Goal: Task Accomplishment & Management: Manage account settings

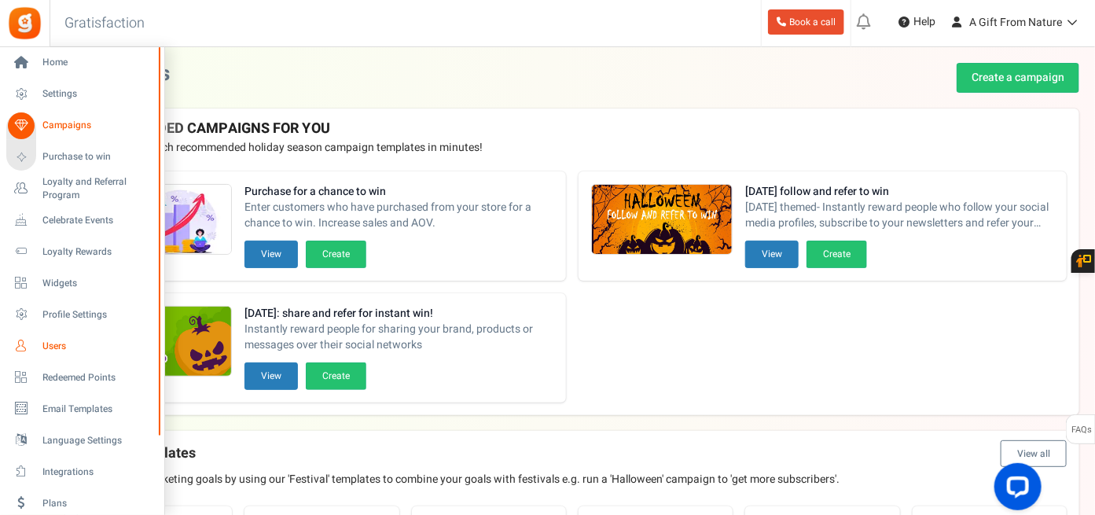
click at [60, 344] on span "Users" at bounding box center [97, 346] width 110 height 13
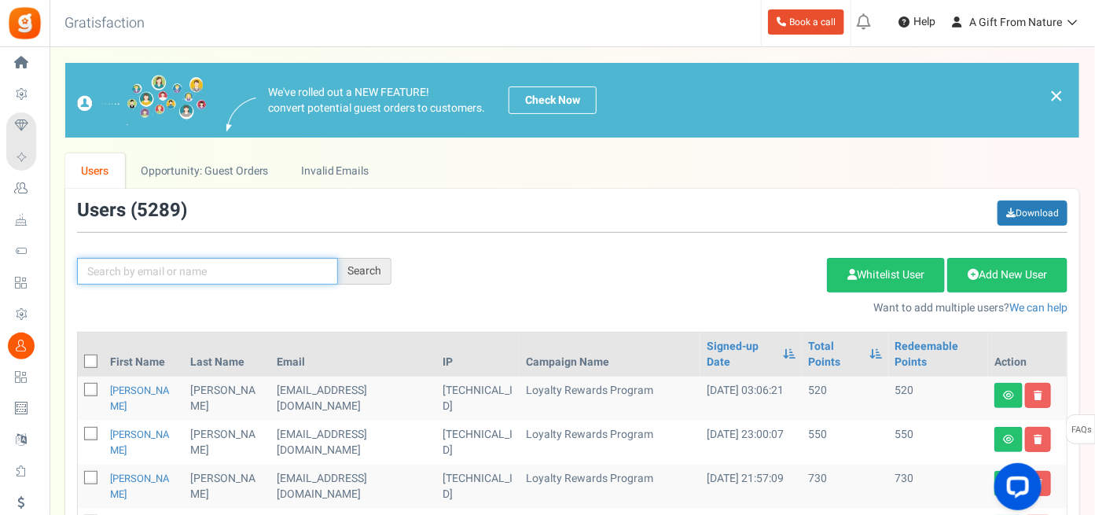
click at [280, 275] on input "text" at bounding box center [207, 271] width 261 height 27
paste input "[EMAIL_ADDRESS][DOMAIN_NAME]"
type input "[EMAIL_ADDRESS][DOMAIN_NAME]"
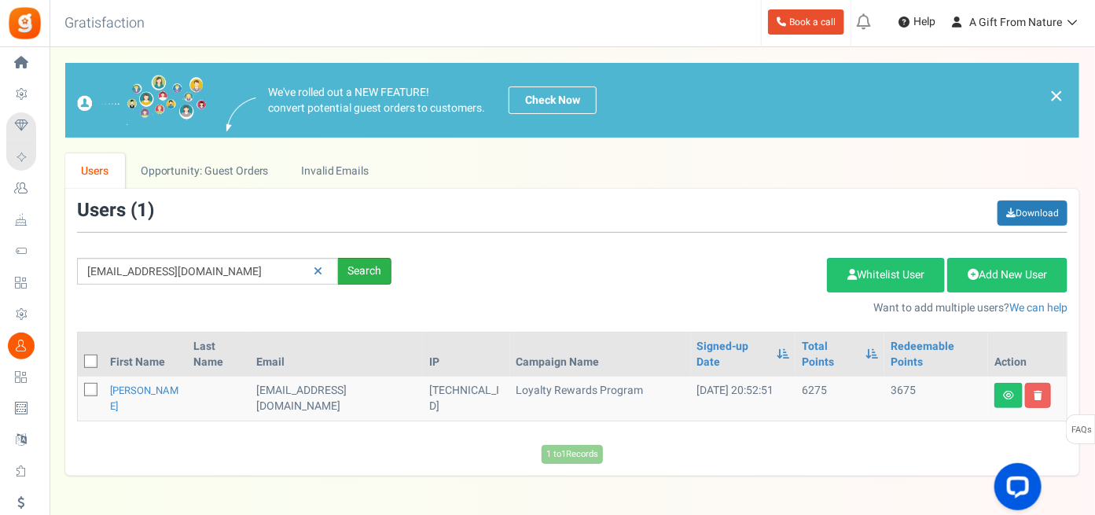
click at [365, 267] on div "Search" at bounding box center [364, 271] width 53 height 27
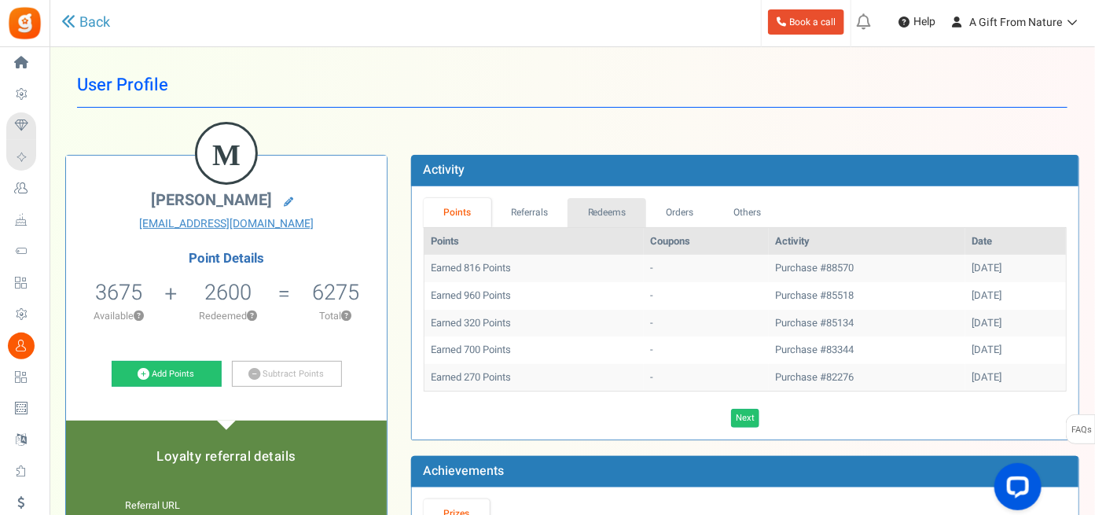
click at [614, 212] on link "Redeems" at bounding box center [607, 212] width 79 height 29
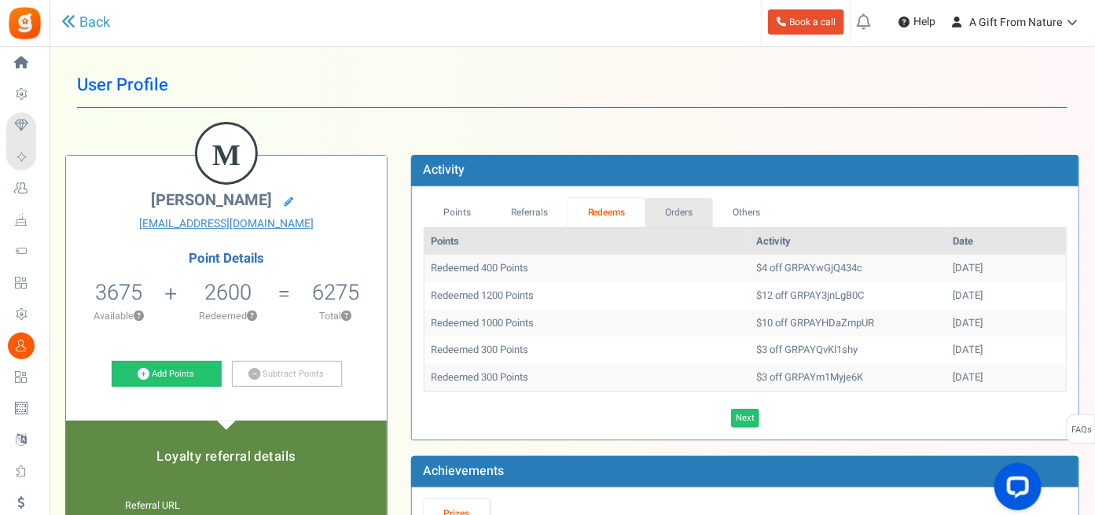
click at [684, 208] on link "Orders" at bounding box center [680, 212] width 68 height 29
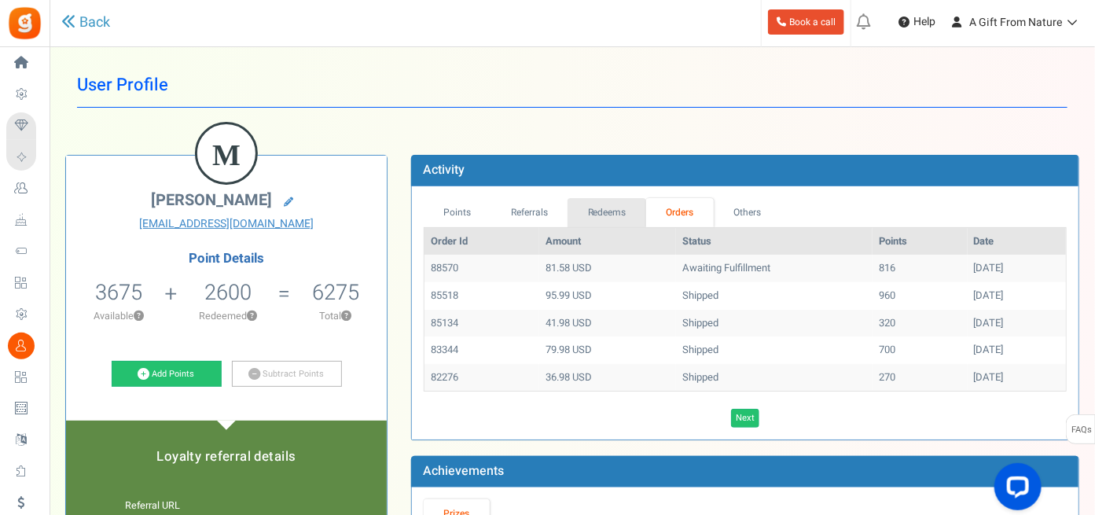
click at [612, 214] on link "Redeems" at bounding box center [607, 212] width 79 height 29
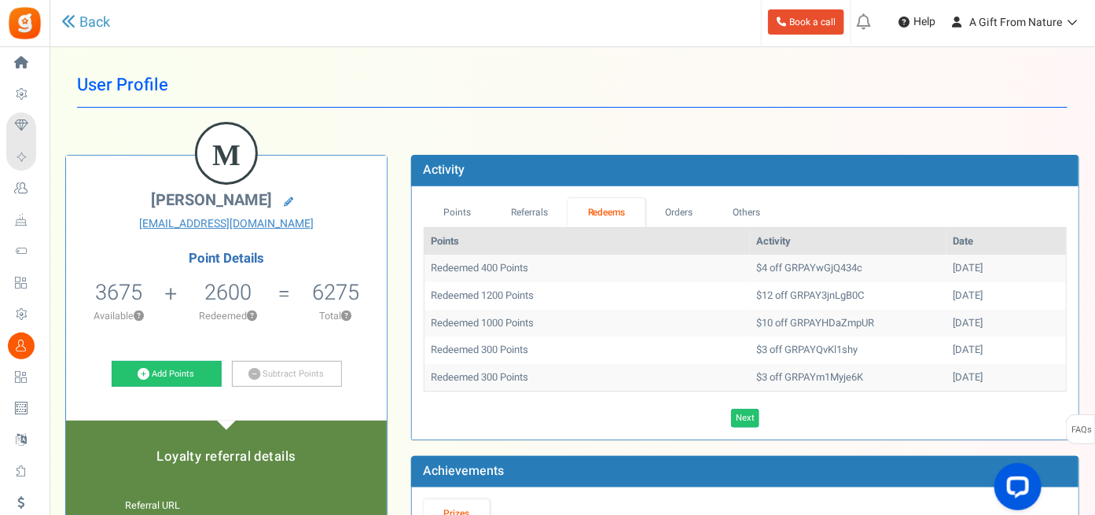
click at [750, 268] on td "$4 off GRPAYwGjQ434c" at bounding box center [848, 269] width 197 height 28
